Goal: Browse casually: Explore the website without a specific task or goal

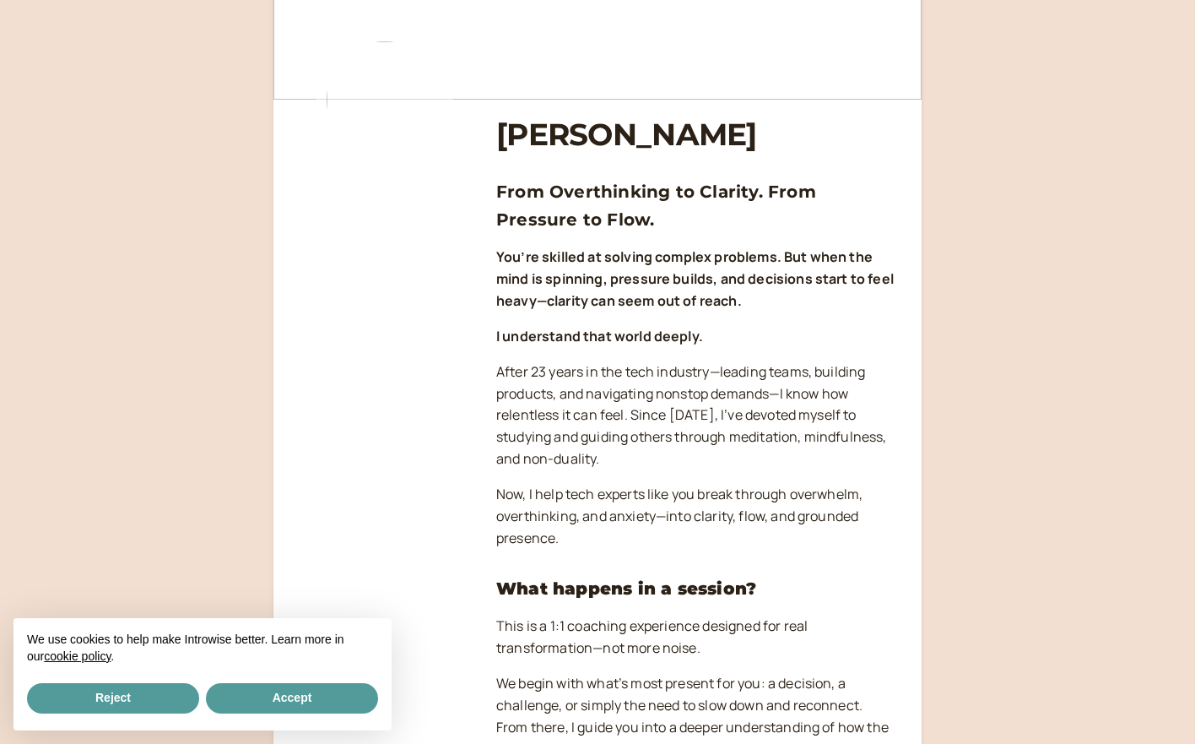
scroll to position [119, 0]
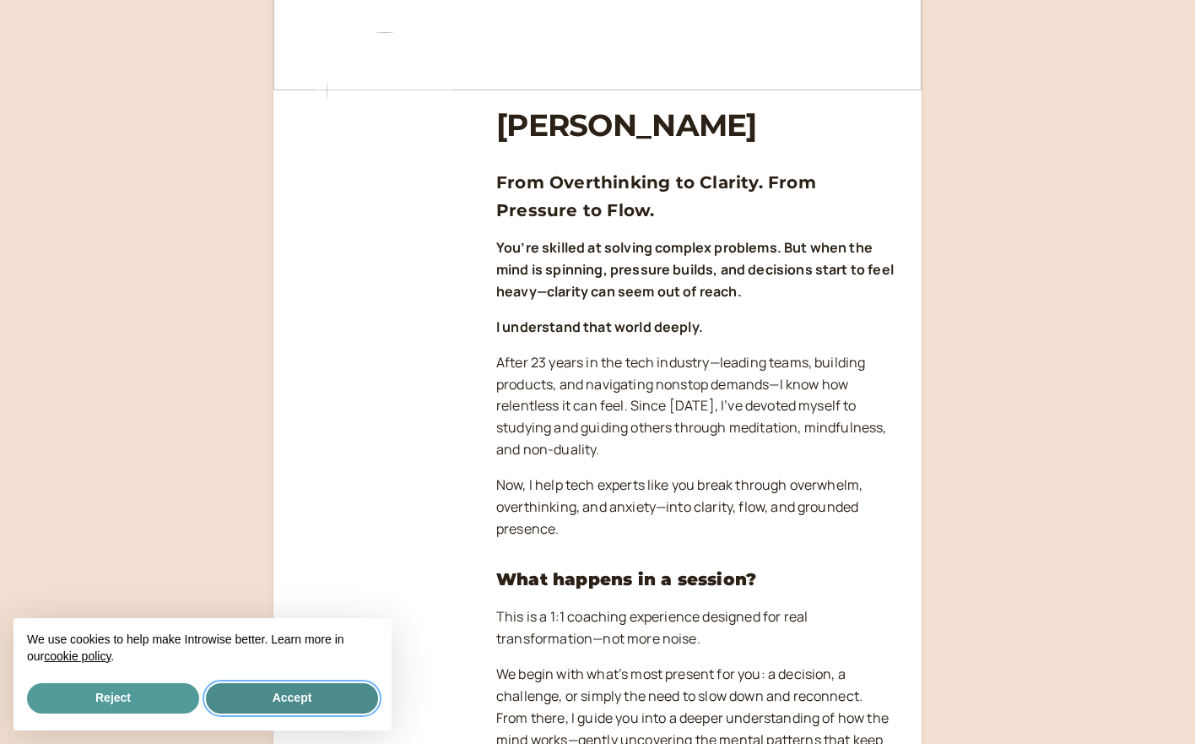
click at [302, 709] on button "Accept" at bounding box center [292, 698] width 172 height 30
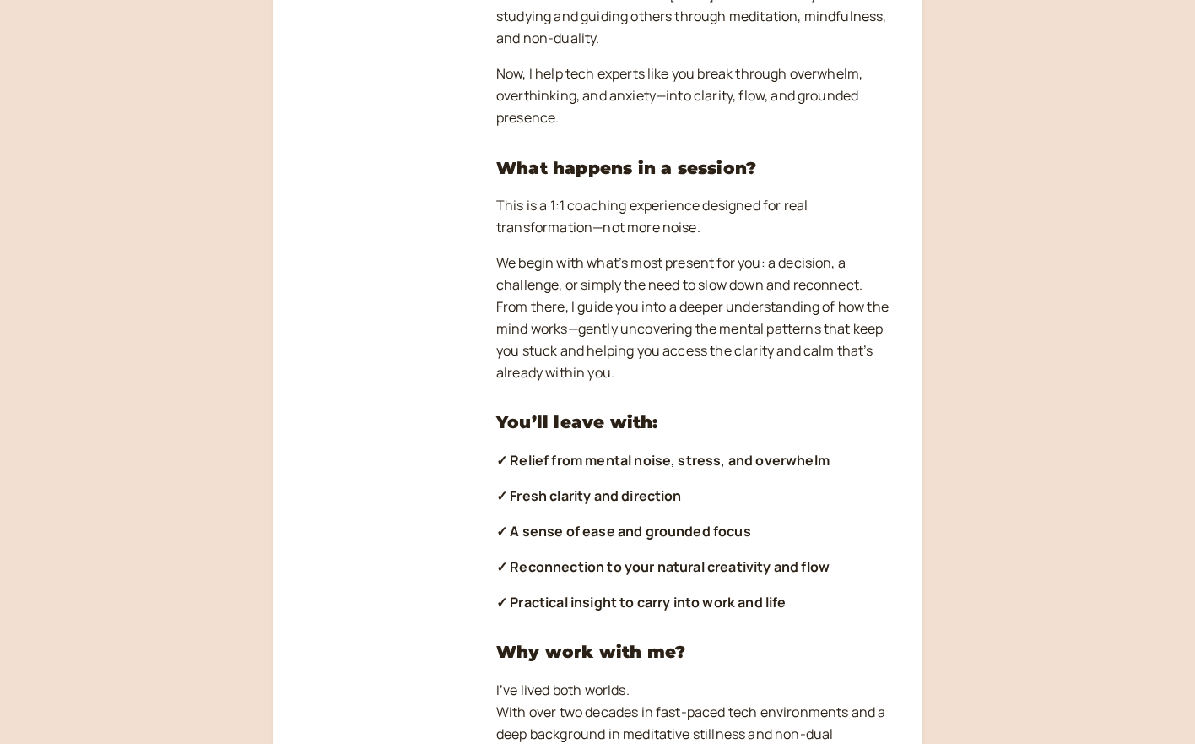
scroll to position [530, 0]
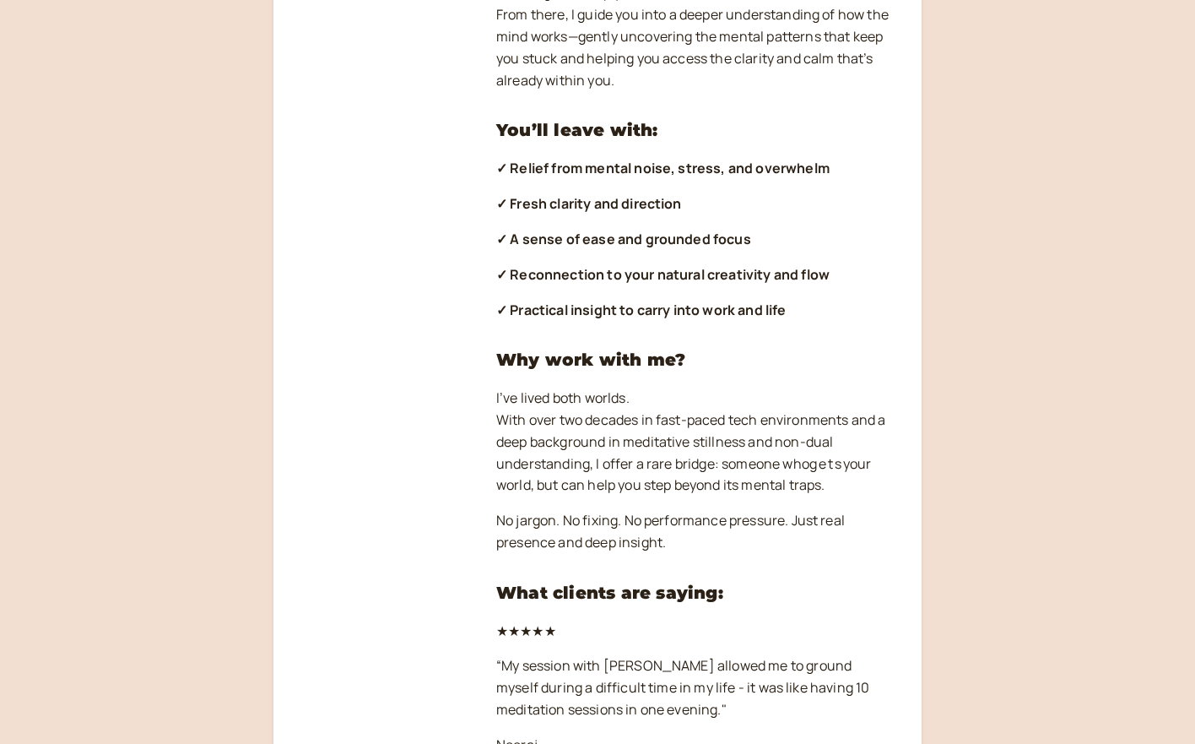
scroll to position [822, 0]
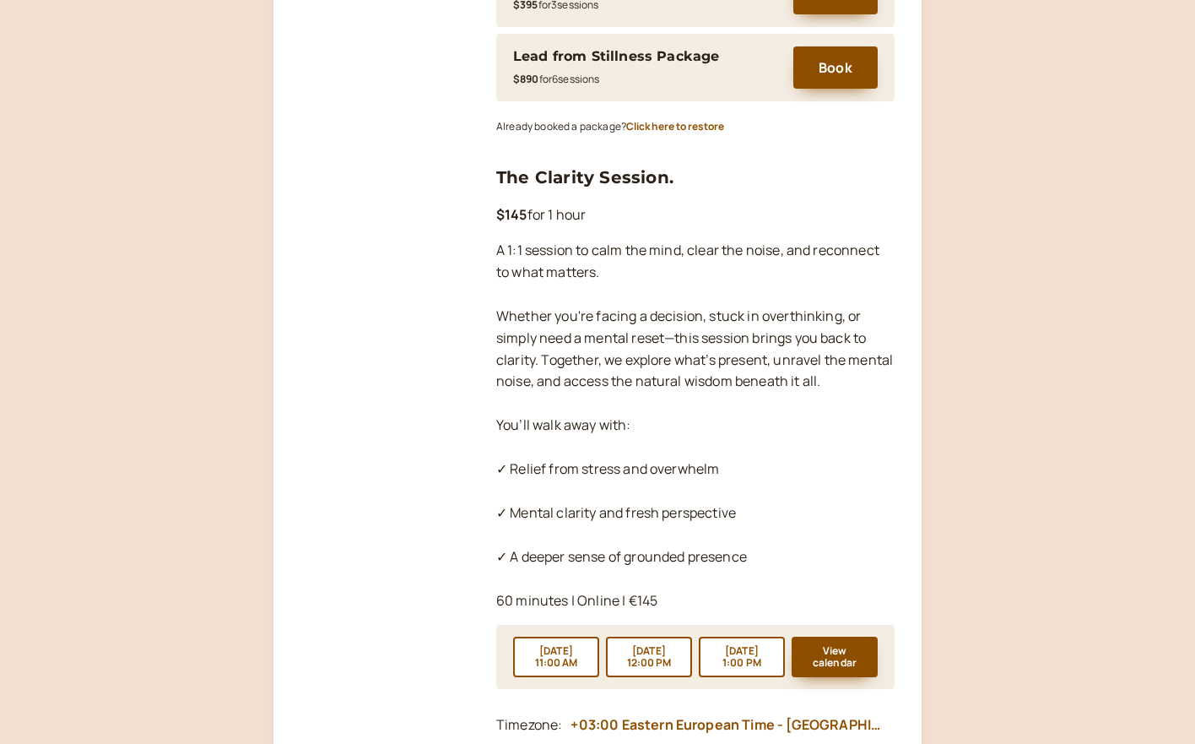
scroll to position [2432, 0]
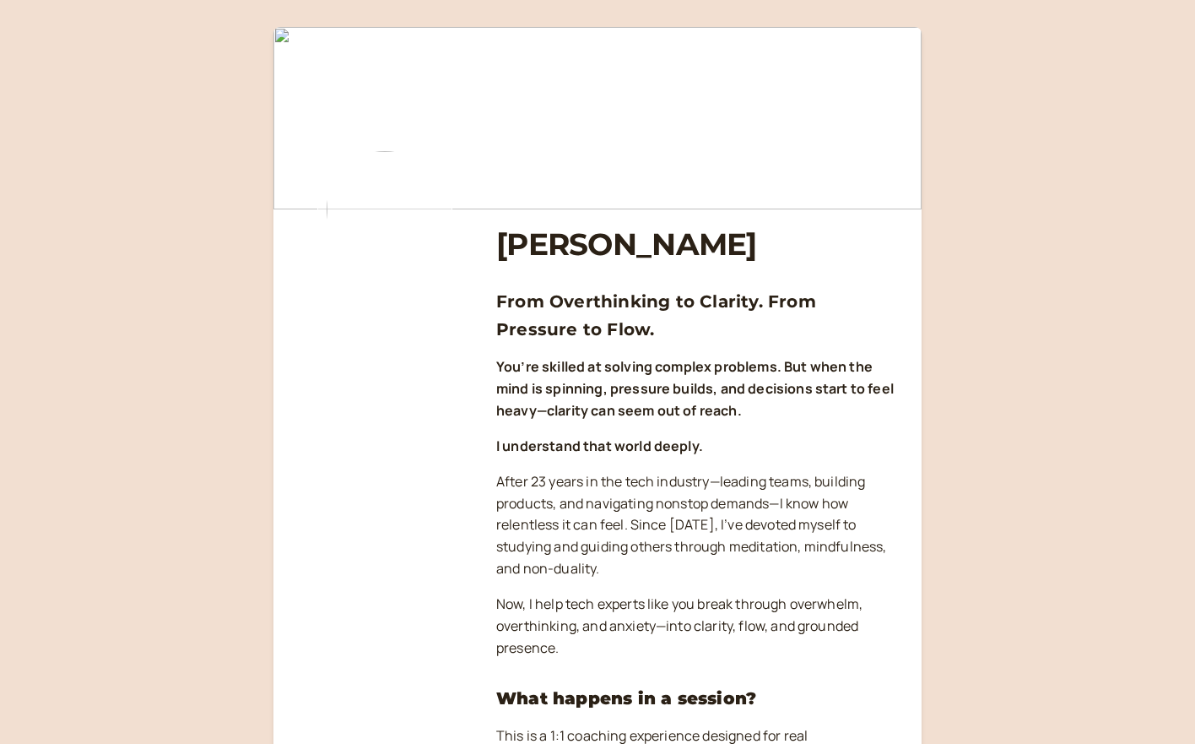
scroll to position [0, 0]
